Goal: Task Accomplishment & Management: Complete application form

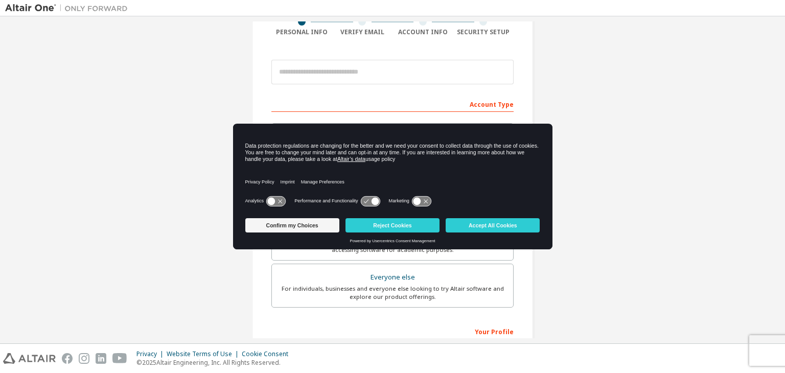
scroll to position [75, 0]
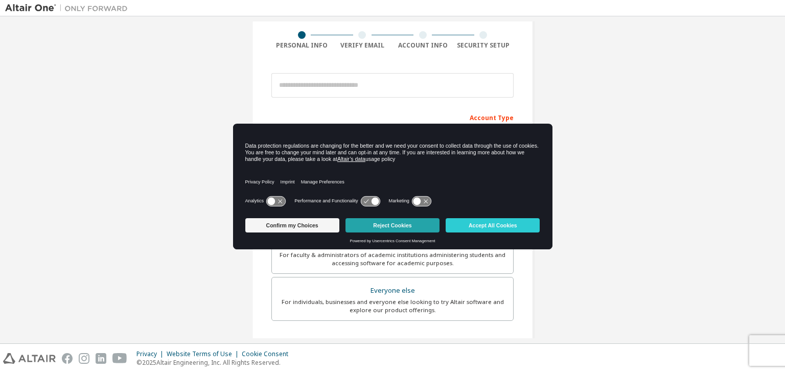
click at [428, 224] on button "Reject Cookies" at bounding box center [393, 225] width 94 height 14
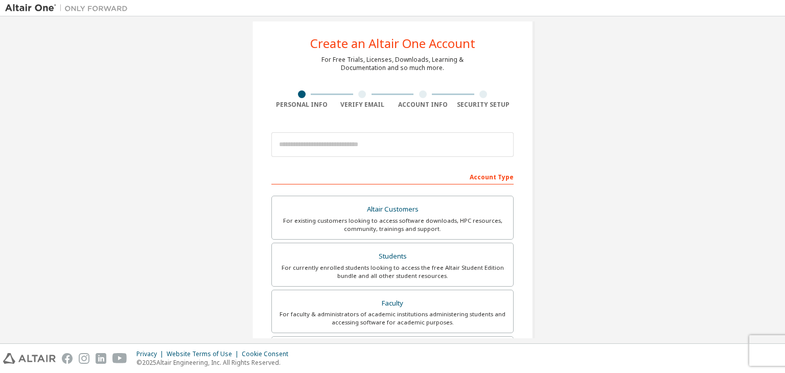
scroll to position [0, 0]
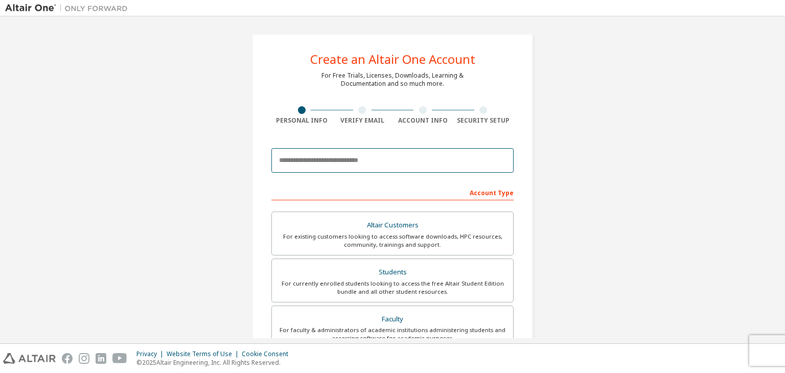
click at [349, 167] on input "email" at bounding box center [392, 160] width 242 height 25
type input "**********"
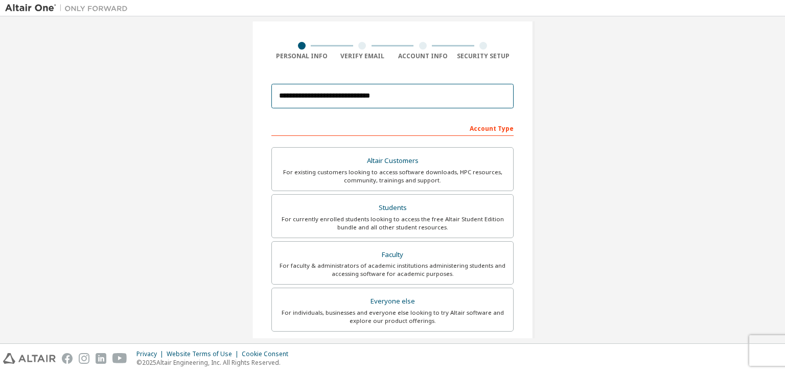
scroll to position [66, 0]
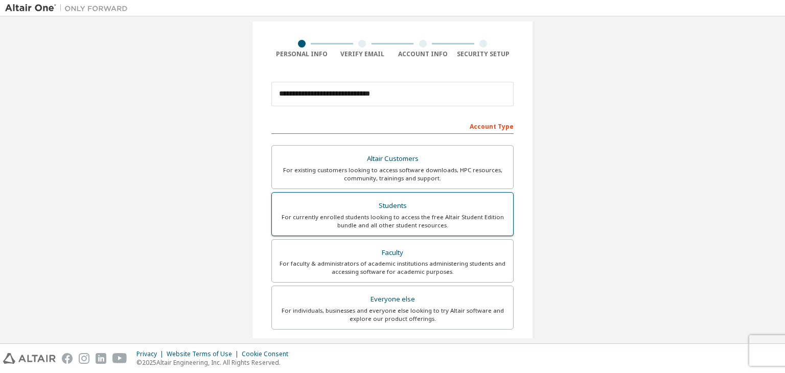
click at [434, 201] on div "Students" at bounding box center [392, 206] width 229 height 14
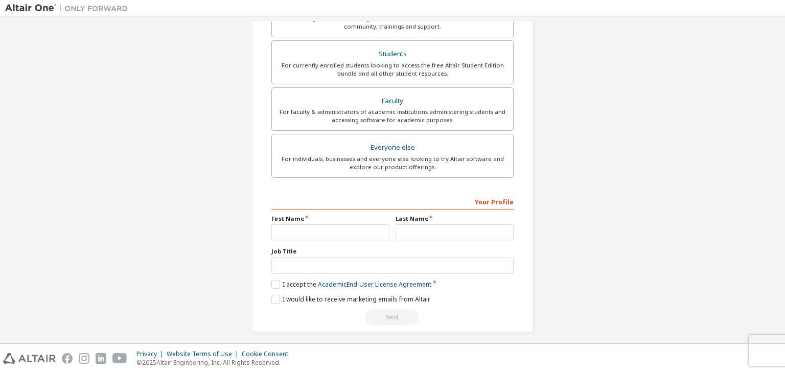
scroll to position [222, 0]
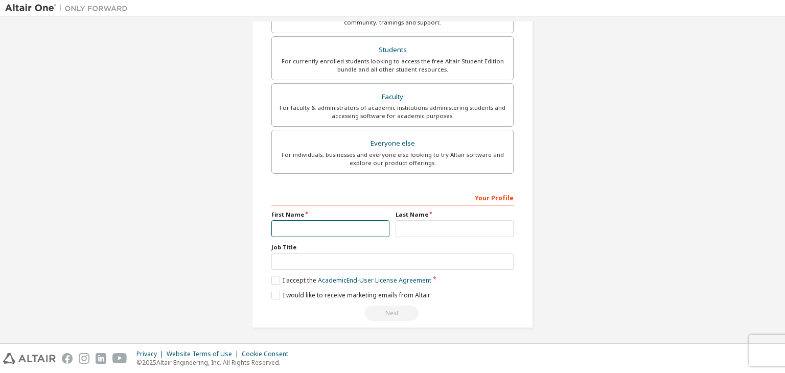
click at [373, 231] on input "text" at bounding box center [330, 228] width 118 height 17
type input "*"
type input "*****"
click at [429, 225] on input "text" at bounding box center [455, 228] width 118 height 17
type input "******"
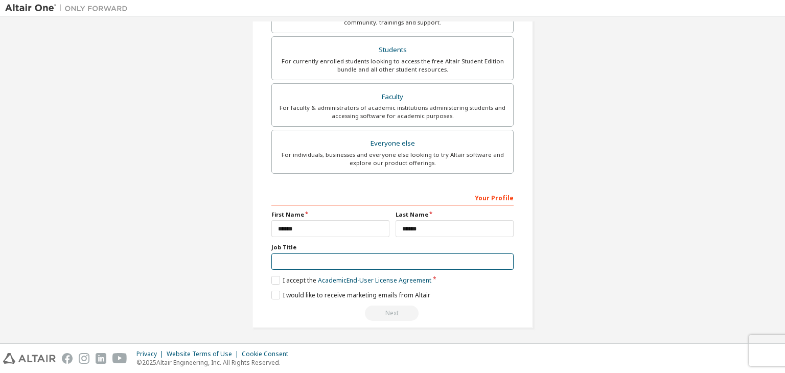
click at [388, 256] on input "text" at bounding box center [392, 262] width 242 height 17
type input "*******"
click at [275, 277] on label "I accept the Academic End-User License Agreement" at bounding box center [351, 280] width 160 height 9
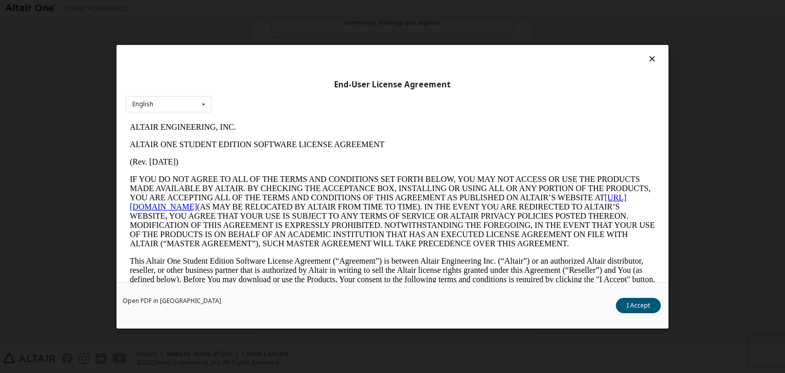
scroll to position [1708, 0]
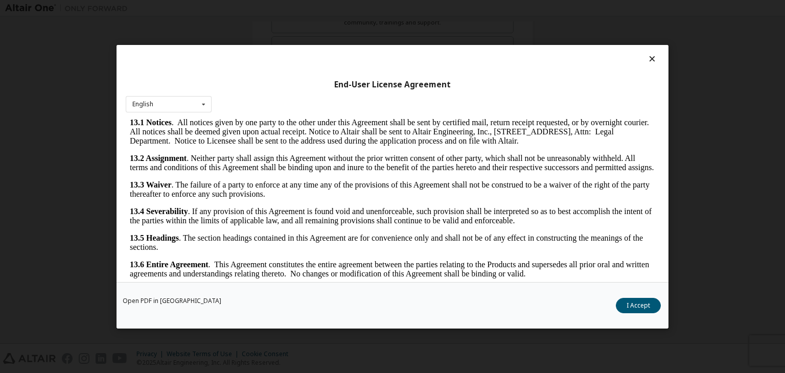
drag, startPoint x: 652, startPoint y: 137, endPoint x: 768, endPoint y: 431, distance: 316.2
click at [628, 306] on button "I Accept" at bounding box center [638, 305] width 45 height 15
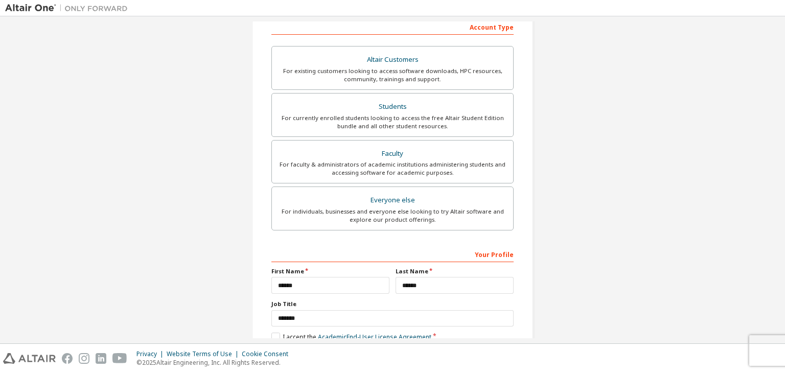
scroll to position [222, 0]
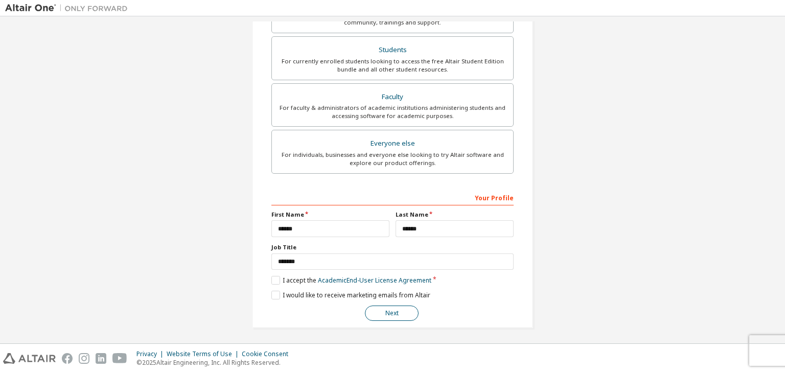
click at [411, 311] on button "Next" at bounding box center [392, 313] width 54 height 15
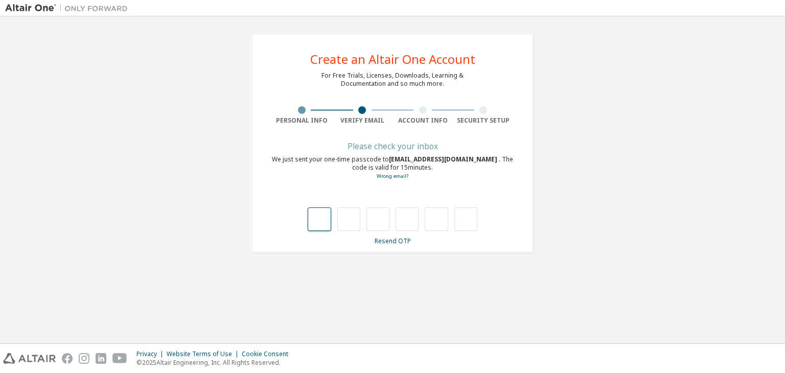
type input "*"
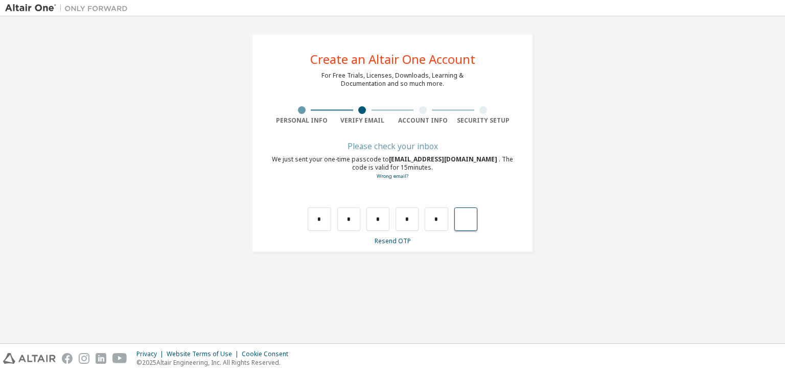
type input "*"
